Goal: Transaction & Acquisition: Download file/media

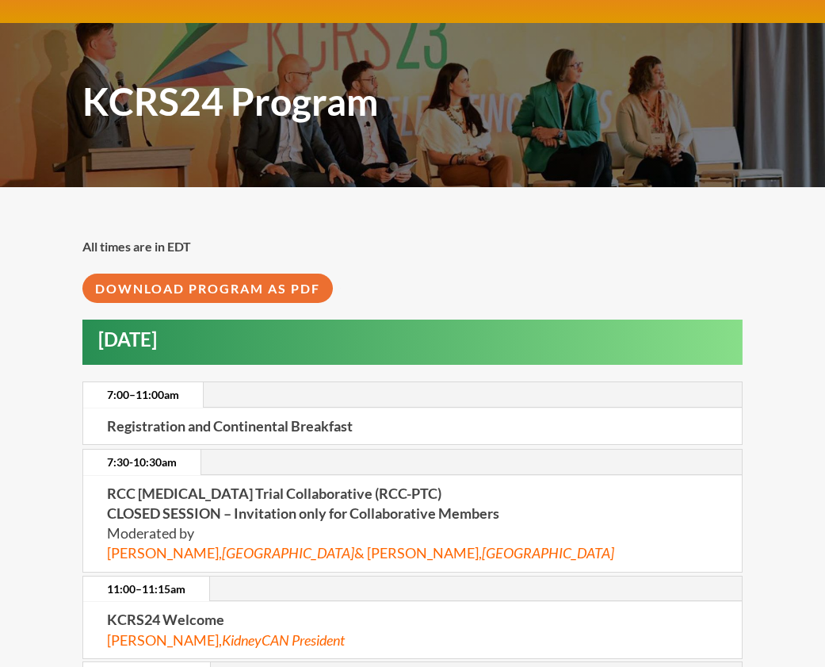
click at [422, 257] on div "All times are in EDT DOWNLOAD PROGRAM AS PDF" at bounding box center [412, 270] width 660 height 66
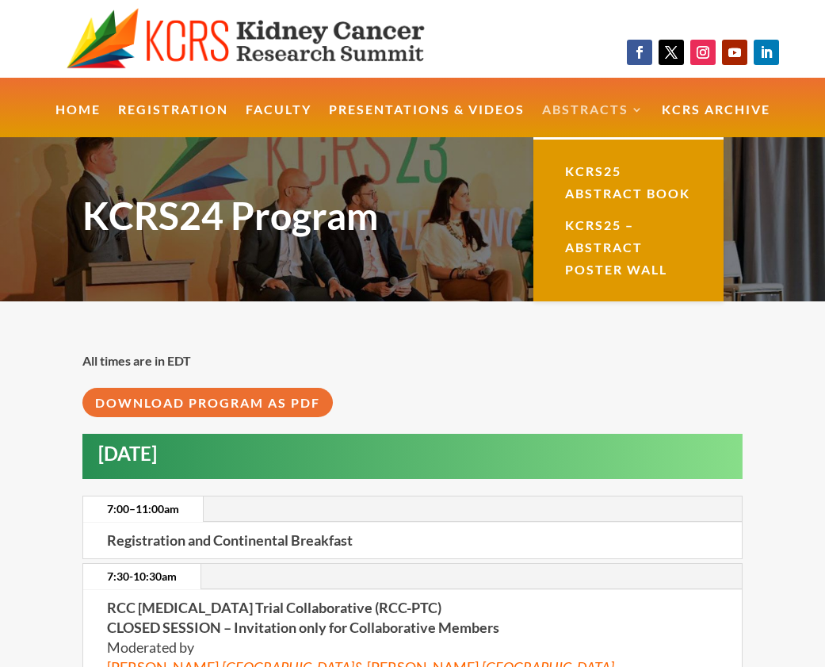
drag, startPoint x: 95, startPoint y: 103, endPoint x: 613, endPoint y: 104, distance: 518.4
click at [613, 104] on link "Abstracts" at bounding box center [593, 121] width 102 height 34
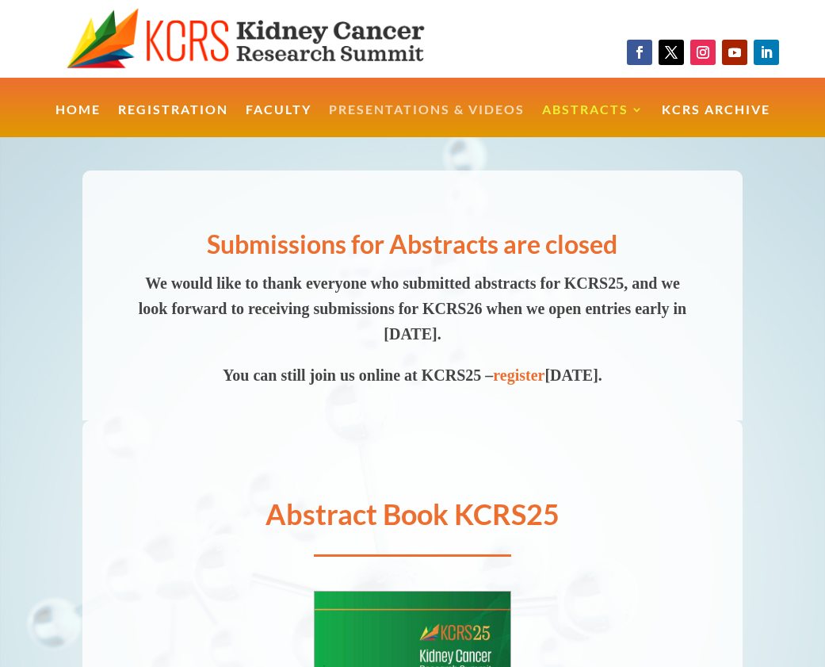
click at [493, 109] on link "Presentations & Videos" at bounding box center [427, 121] width 196 height 34
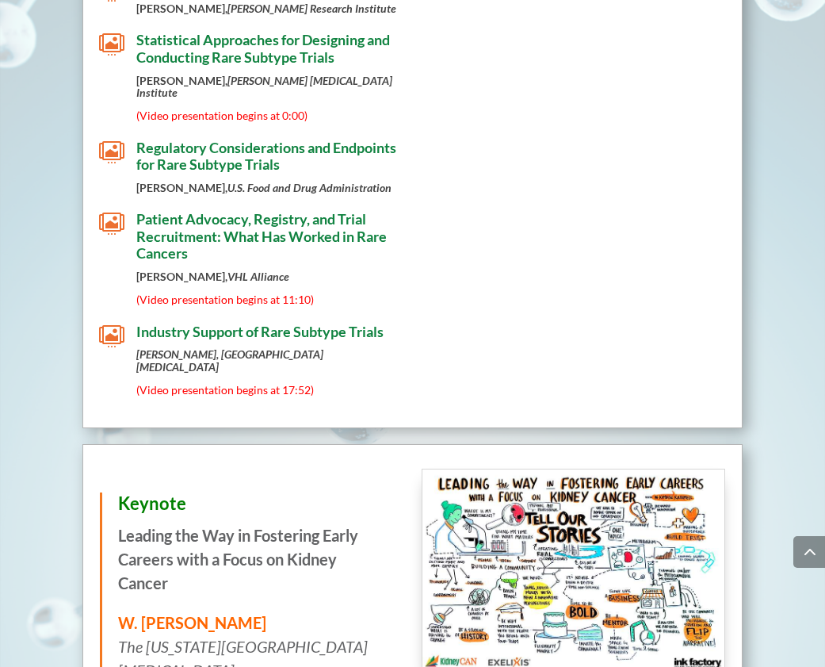
scroll to position [1357, 0]
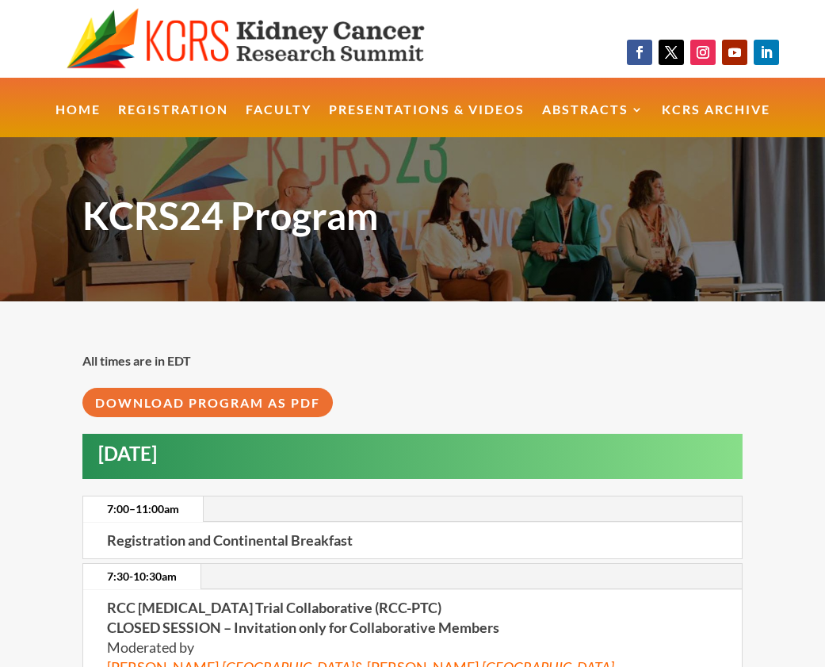
scroll to position [3, 0]
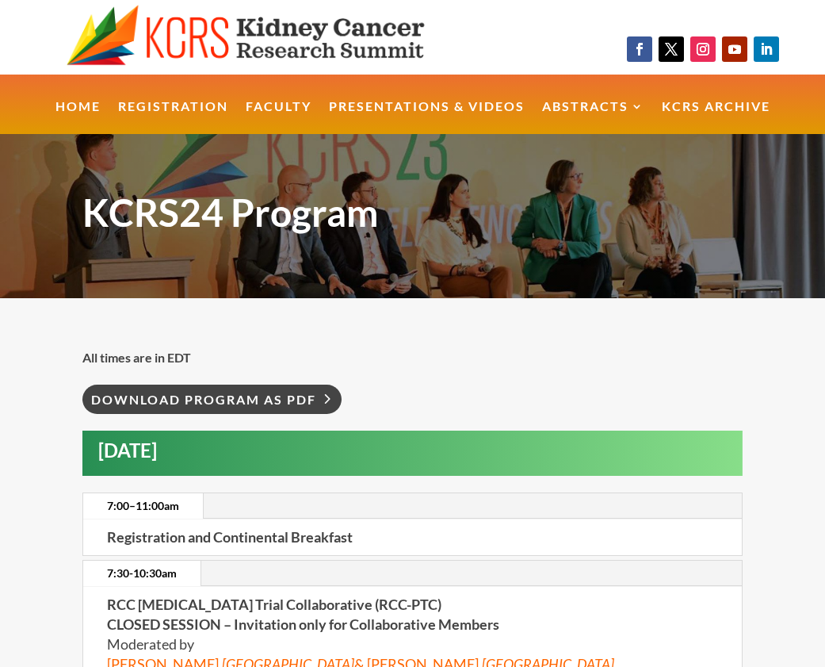
click at [260, 407] on link "DOWNLOAD PROGRAM AS PDF" at bounding box center [211, 398] width 259 height 29
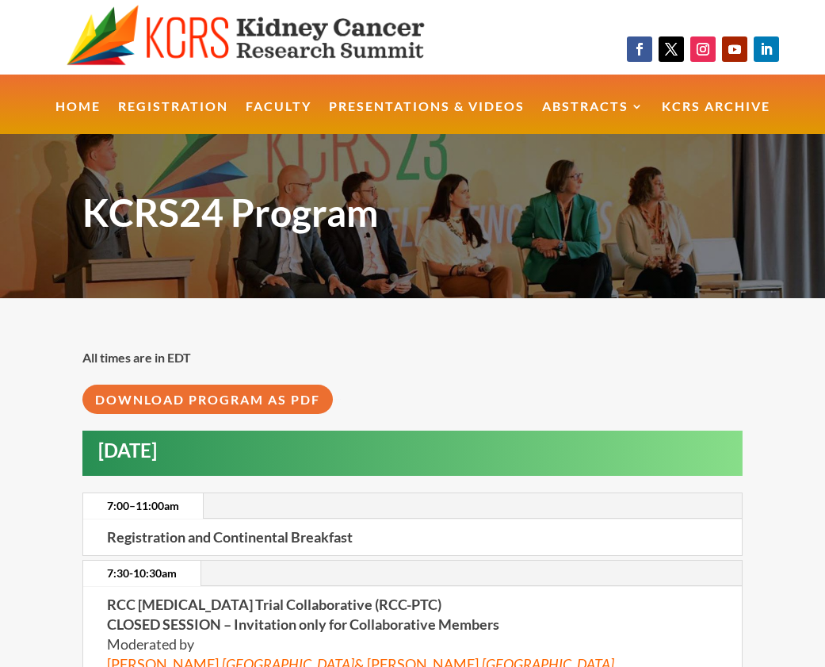
click at [466, 334] on div "All times are in EDT DOWNLOAD PROGRAM AS PDF" at bounding box center [412, 380] width 660 height 99
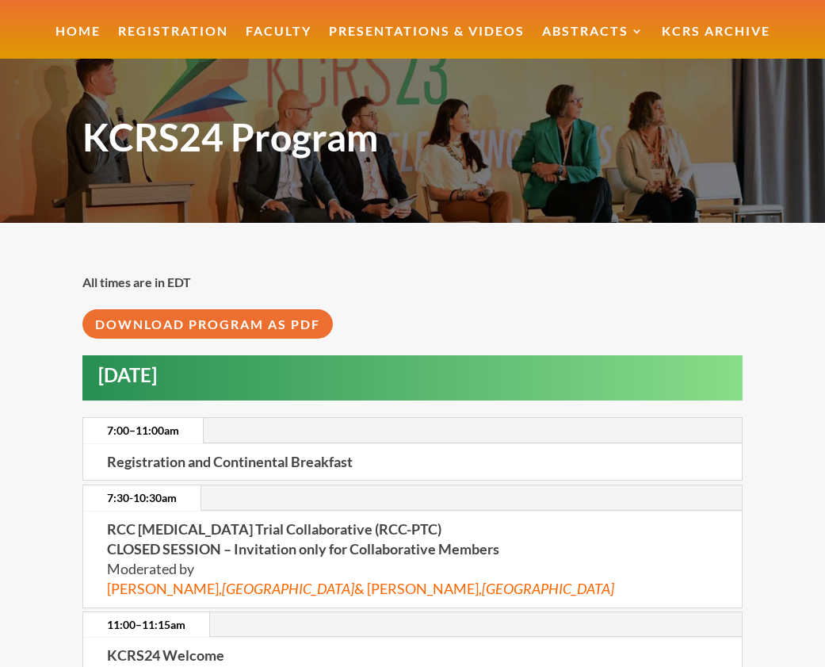
scroll to position [94, 0]
